Goal: Feedback & Contribution: Submit feedback/report problem

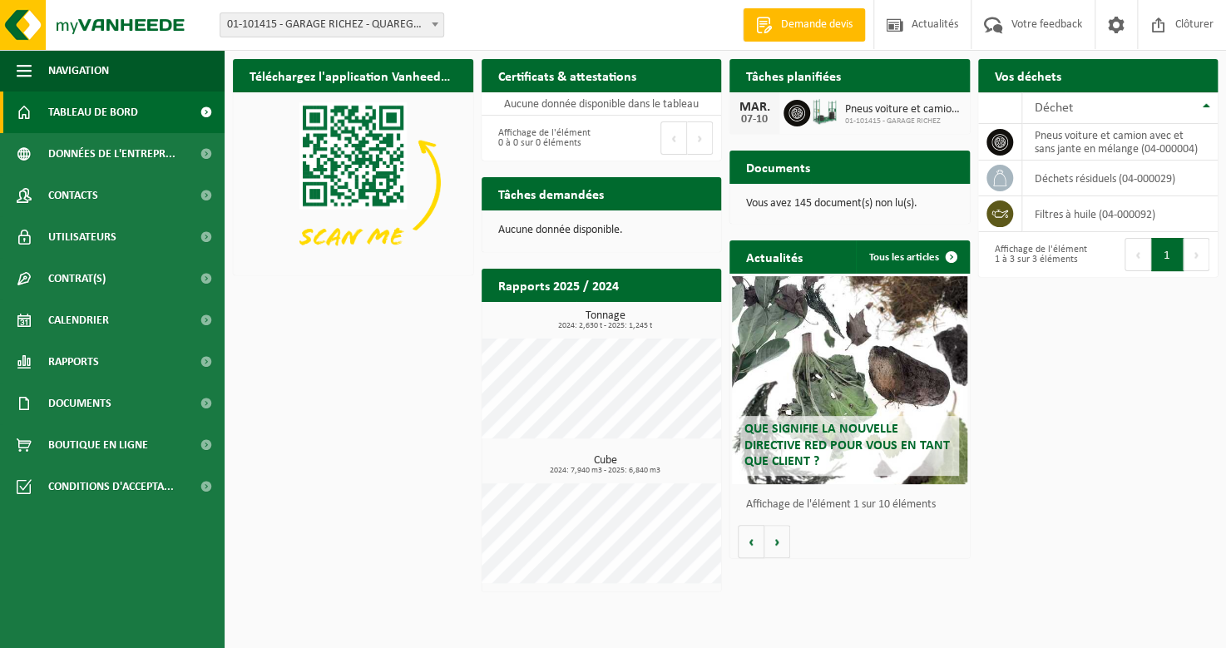
click at [865, 122] on span "01-101415 - GARAGE RICHEZ" at bounding box center [903, 121] width 116 height 10
click at [1023, 24] on span "Votre feedback" at bounding box center [1046, 24] width 79 height 49
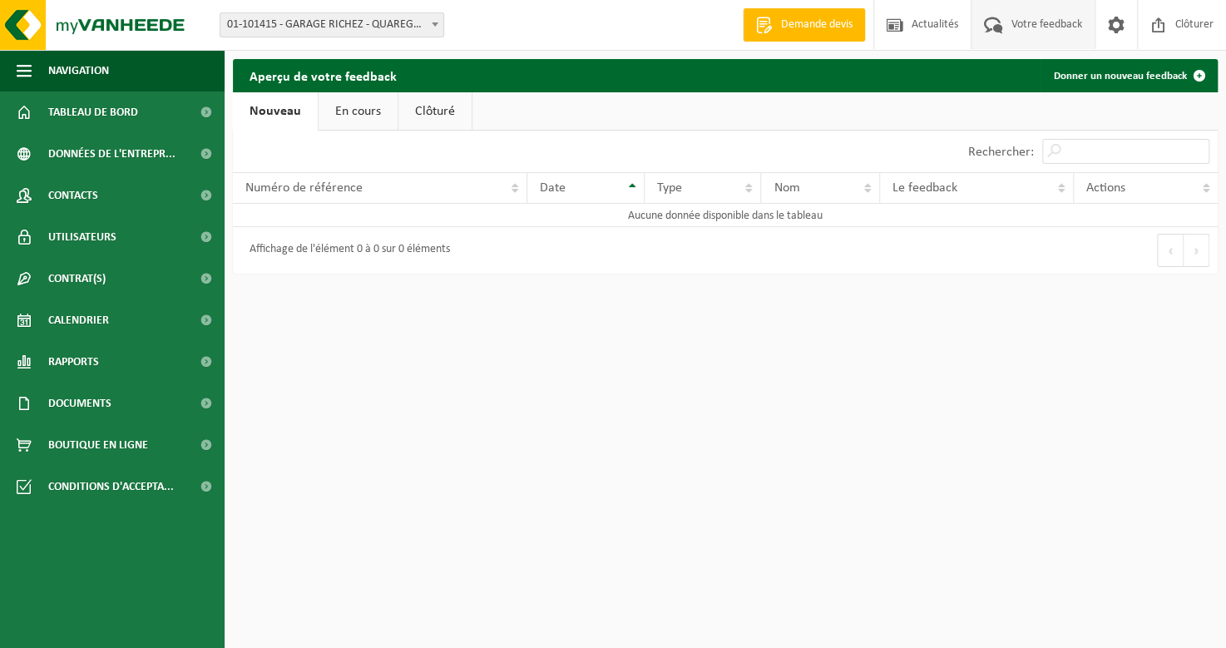
click at [328, 247] on div "Affichage de l'élément 0 à 0 sur 0 éléments" at bounding box center [345, 250] width 209 height 30
click at [1091, 75] on link "Donner un nouveau feedback" at bounding box center [1129, 75] width 176 height 33
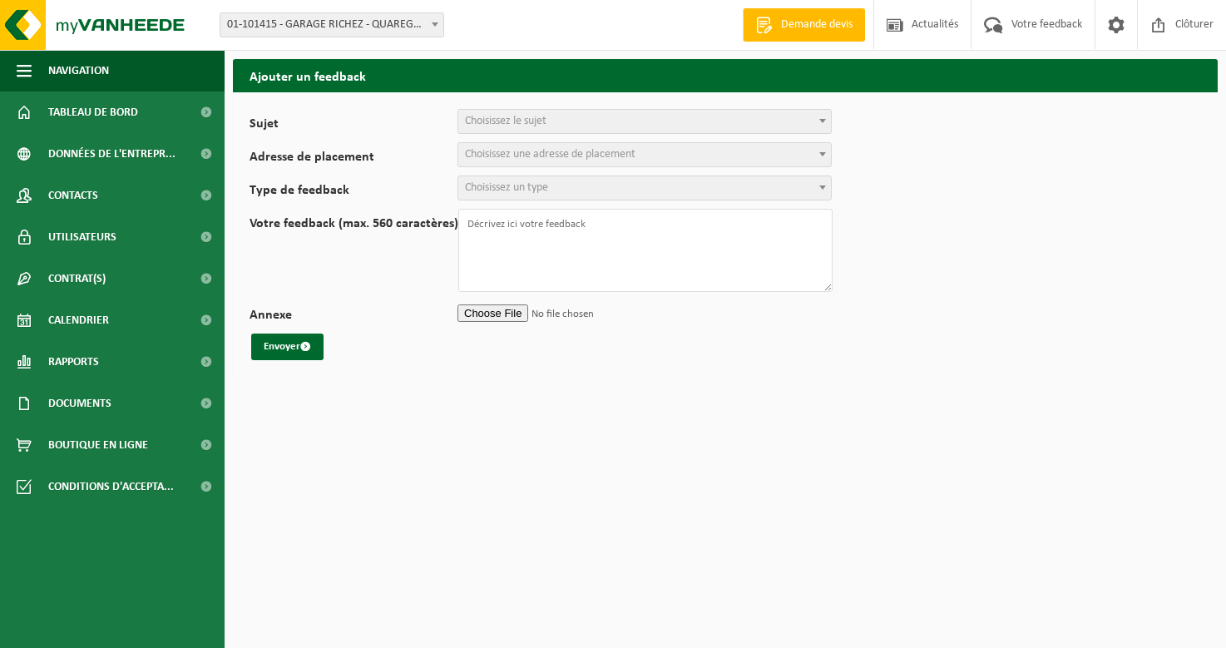
select select
click at [833, 121] on div "Sujet Planification Administration myVanheede Vente Qualité Signaler des dommag…" at bounding box center [549, 121] width 599 height 25
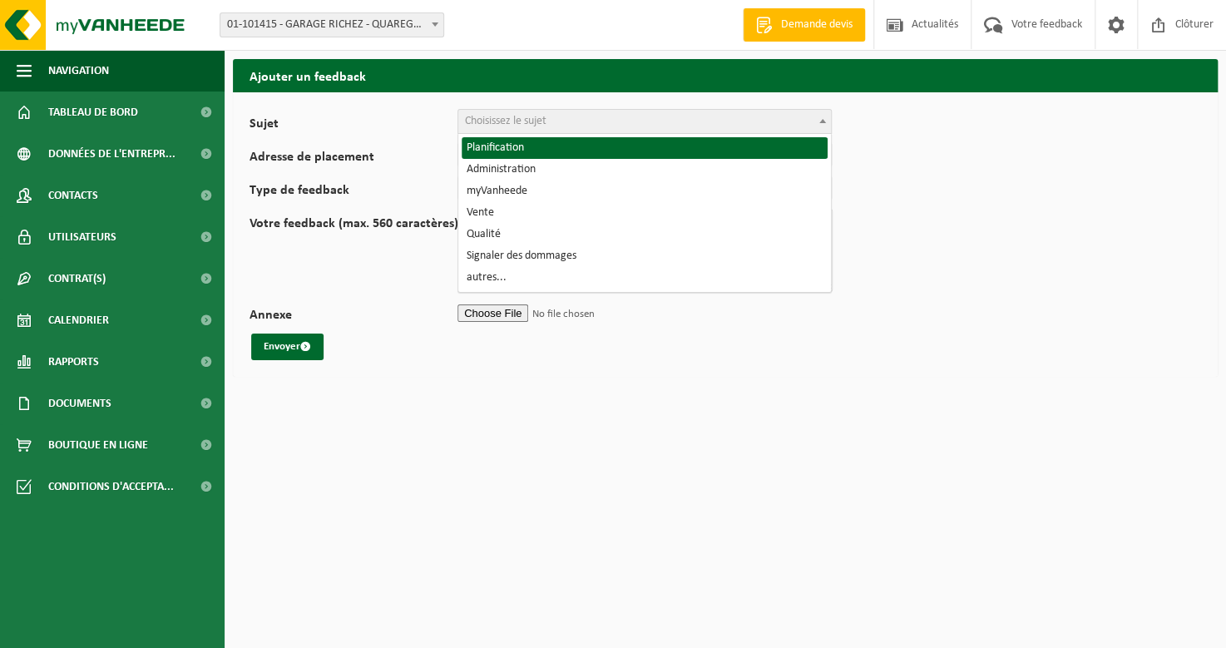
click at [824, 121] on b at bounding box center [822, 121] width 7 height 4
select select "1"
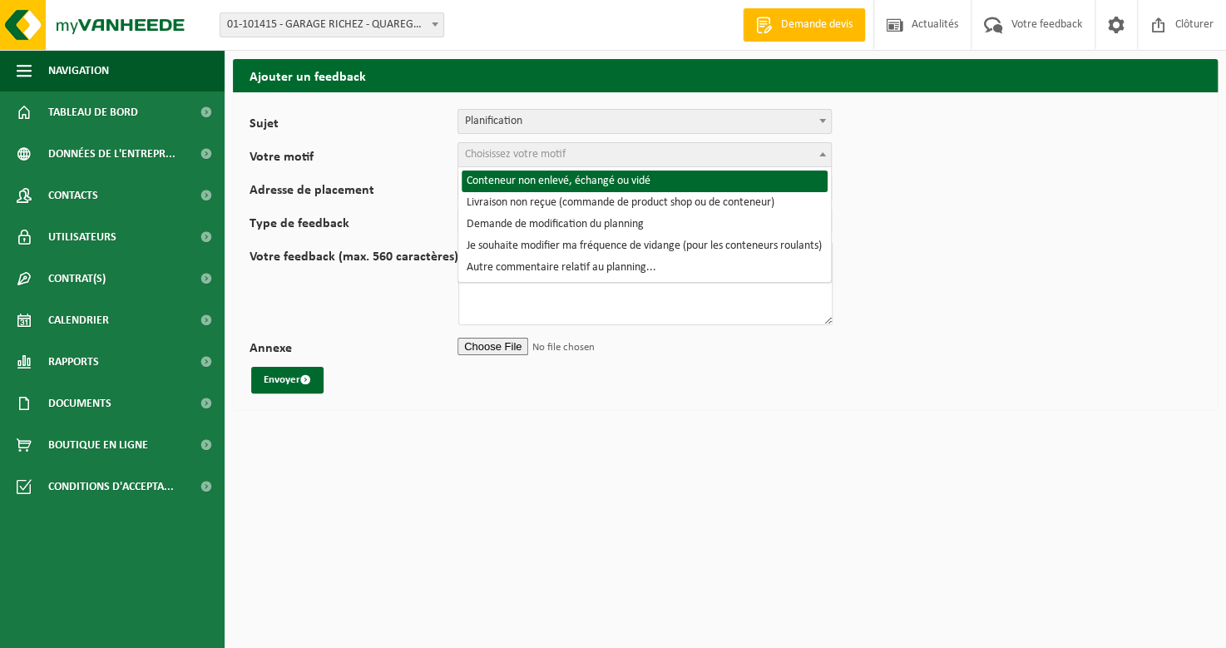
click at [592, 158] on span "Choisissez votre motif" at bounding box center [644, 154] width 373 height 23
select select "2"
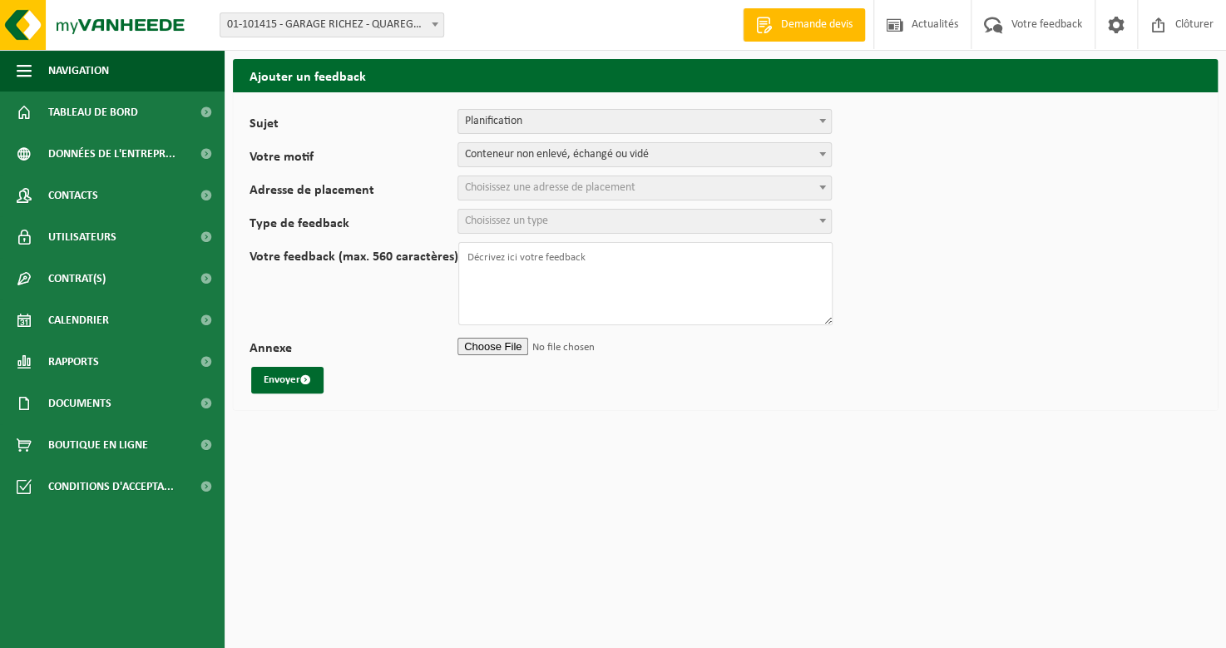
click at [680, 185] on span "Choisissez une adresse de placement" at bounding box center [644, 187] width 373 height 23
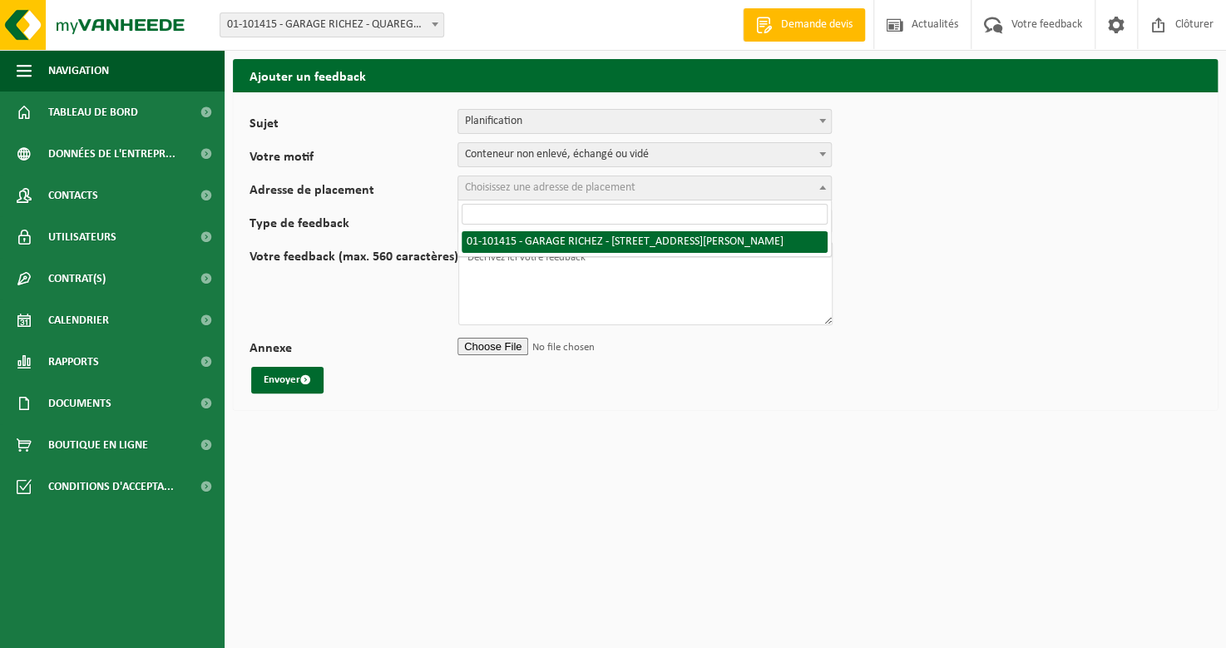
select select "12508"
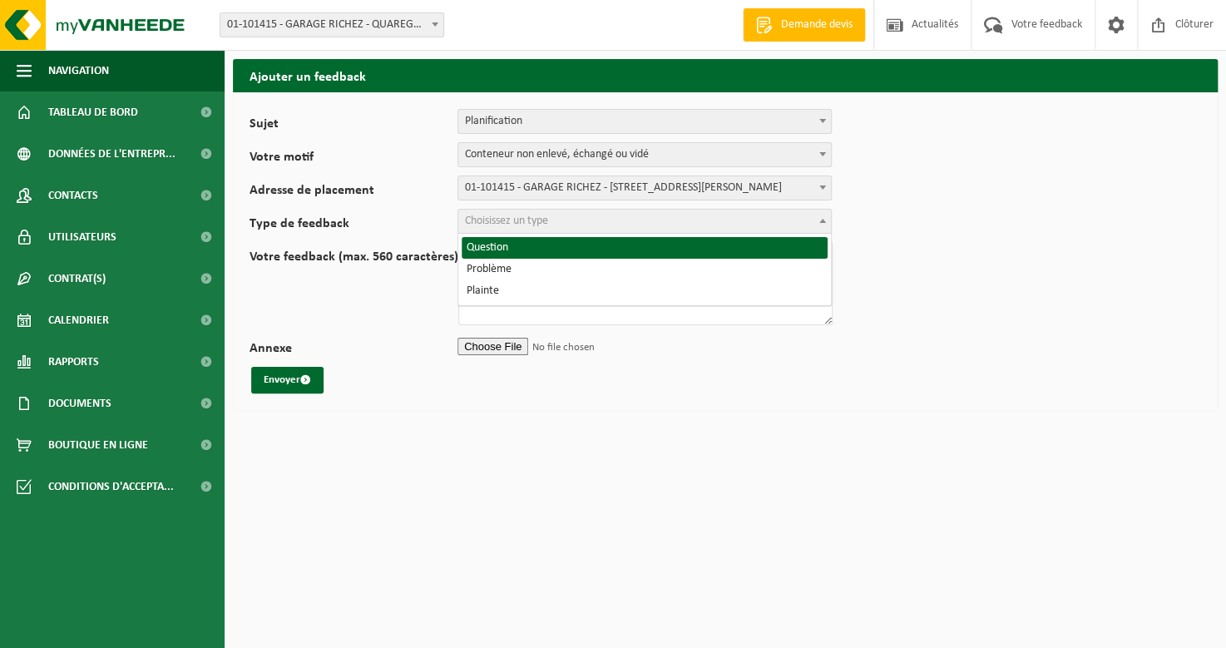
click at [650, 225] on span "Choisissez un type" at bounding box center [644, 221] width 373 height 23
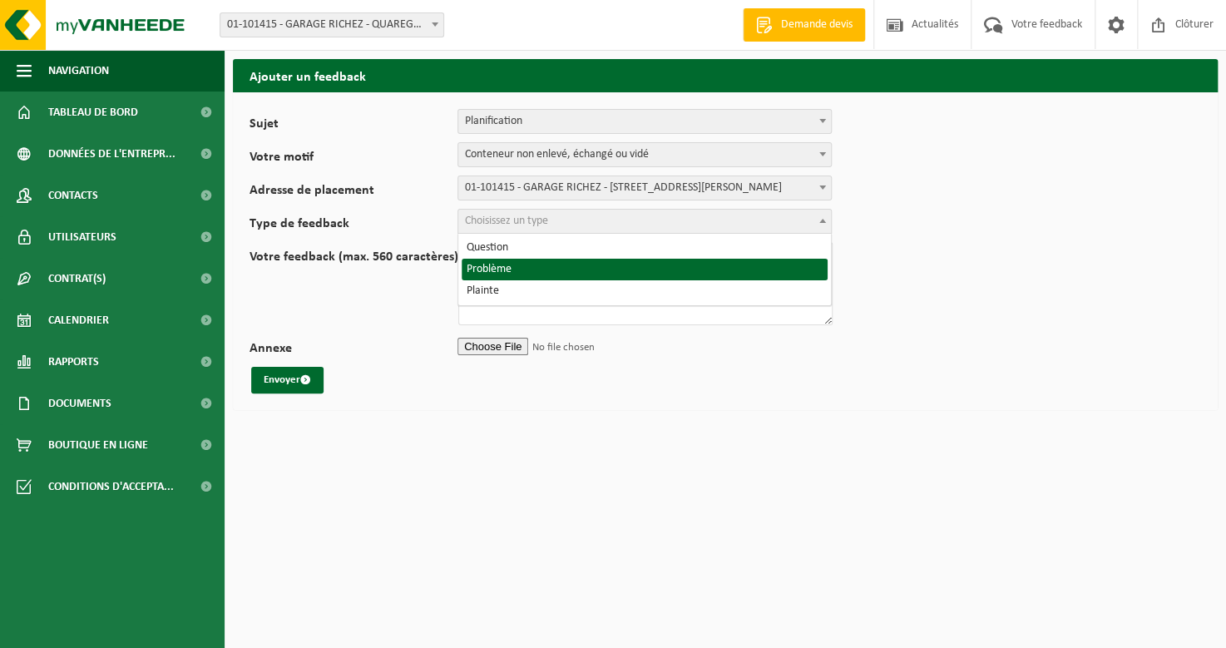
select select "ISS"
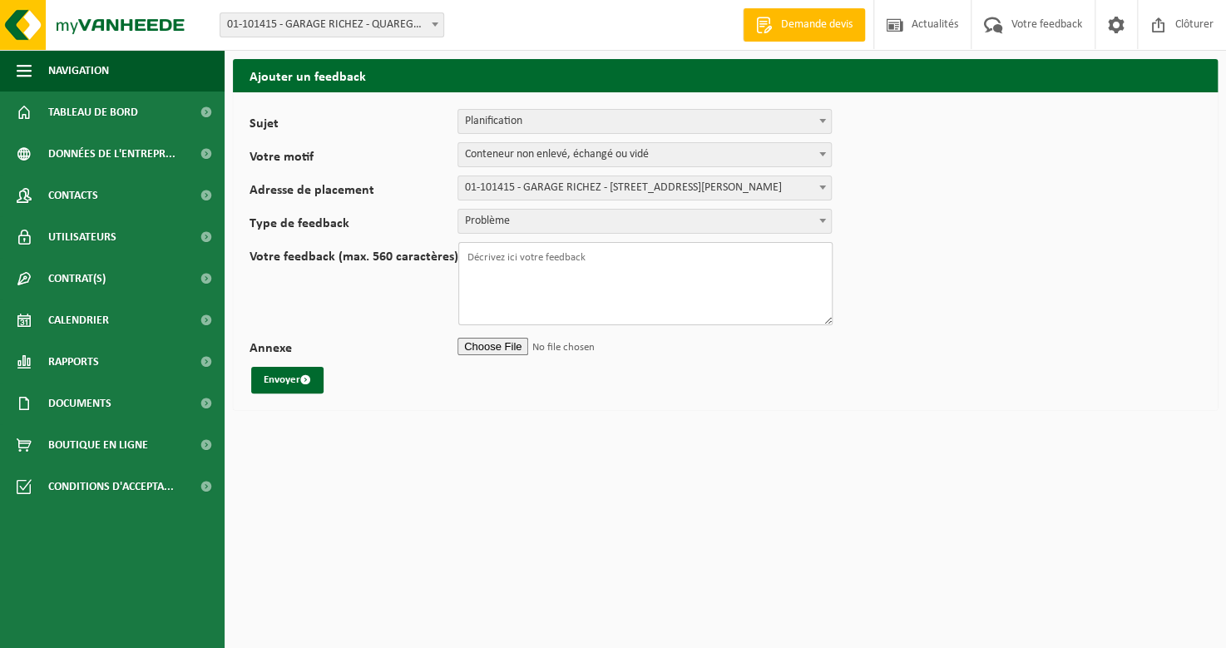
click at [593, 255] on textarea "Votre feedback (max. 560 caractères)" at bounding box center [645, 283] width 374 height 83
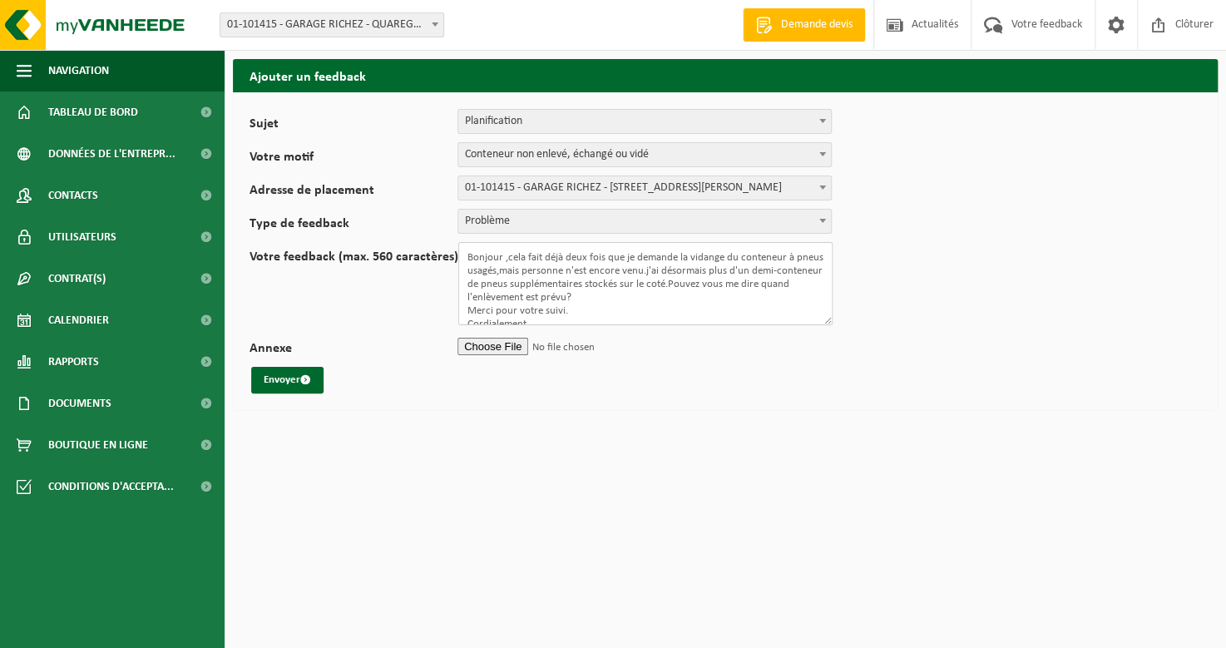
scroll to position [23, 0]
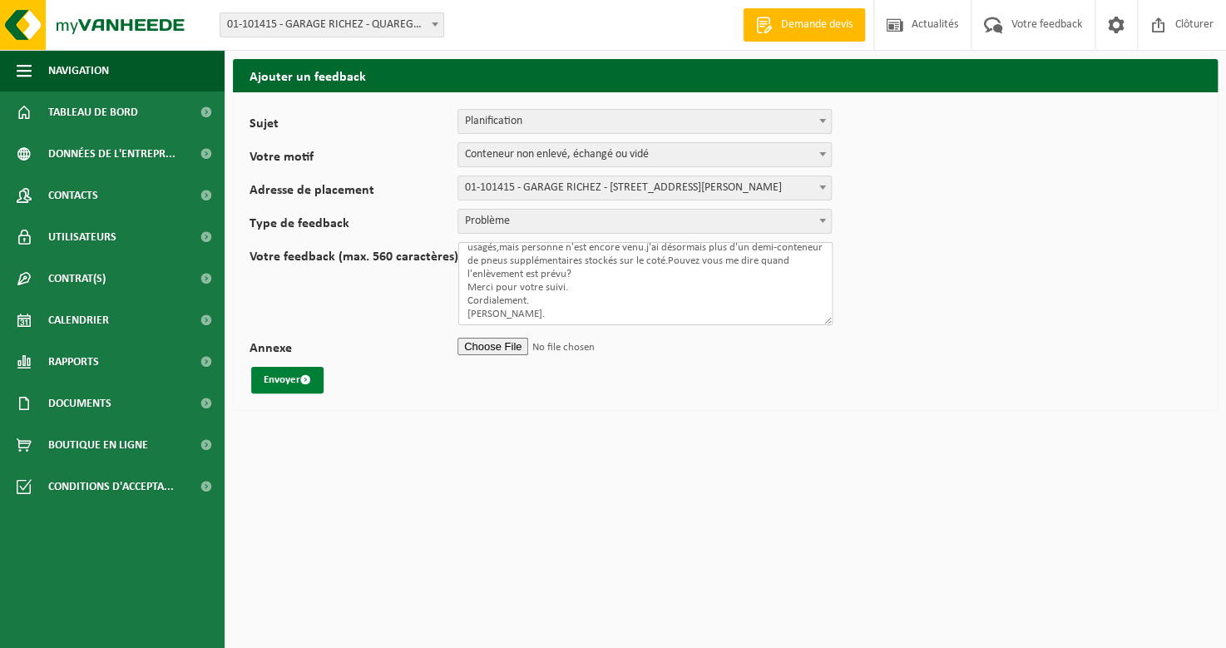
type textarea "Bonjour ,cela fait déjà deux fois que je demande la vidange du conteneur à pneu…"
click at [274, 379] on button "Envoyer" at bounding box center [287, 380] width 72 height 27
